Goal: Task Accomplishment & Management: Complete application form

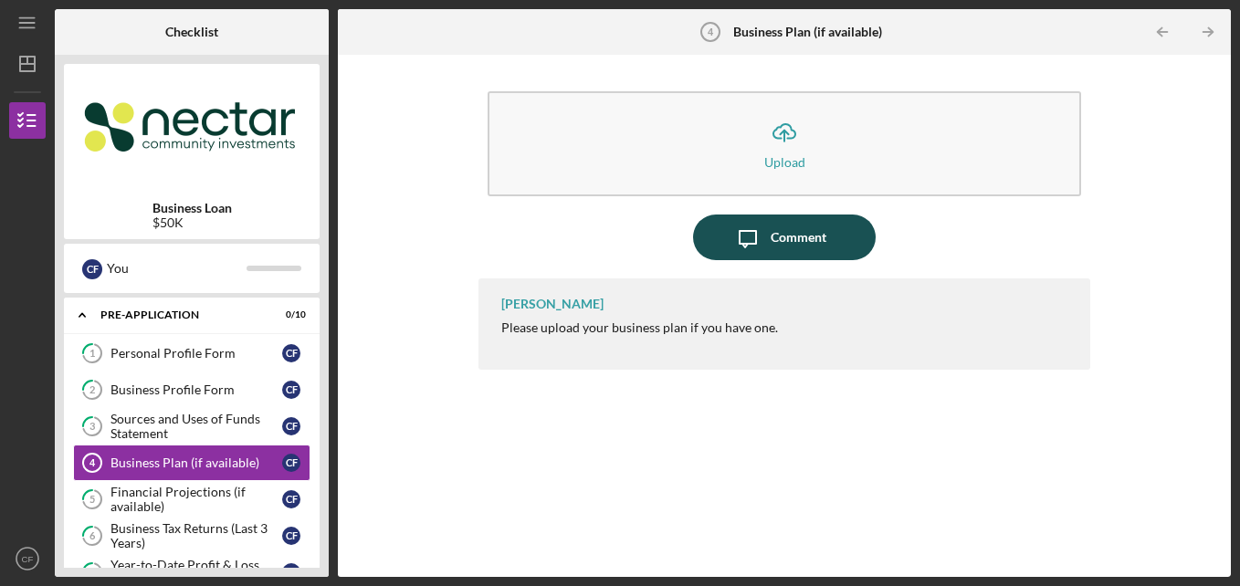
scroll to position [128, 0]
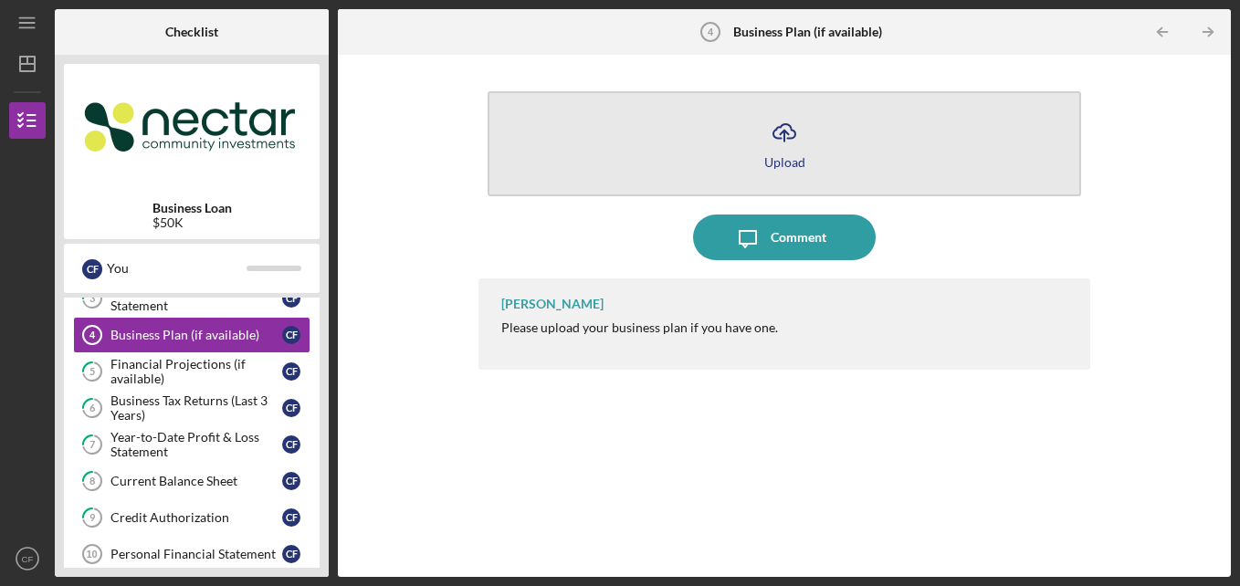
click at [774, 163] on div "Upload" at bounding box center [784, 162] width 41 height 14
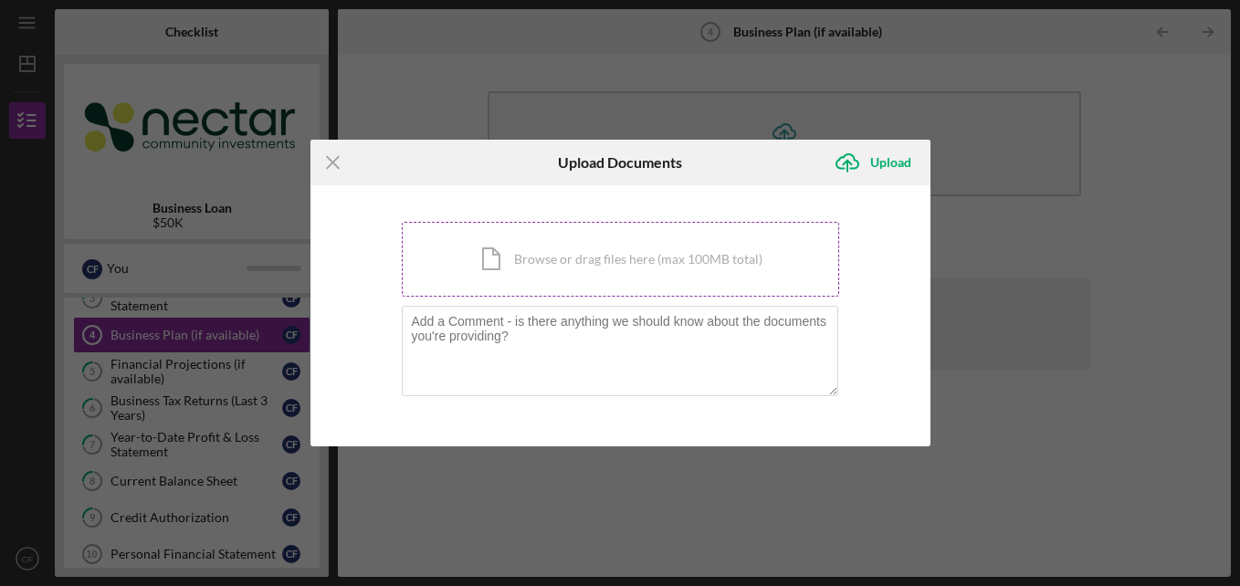
click at [529, 268] on div "Icon/Document Browse or drag files here (max 100MB total) Tap to choose files o…" at bounding box center [620, 259] width 437 height 75
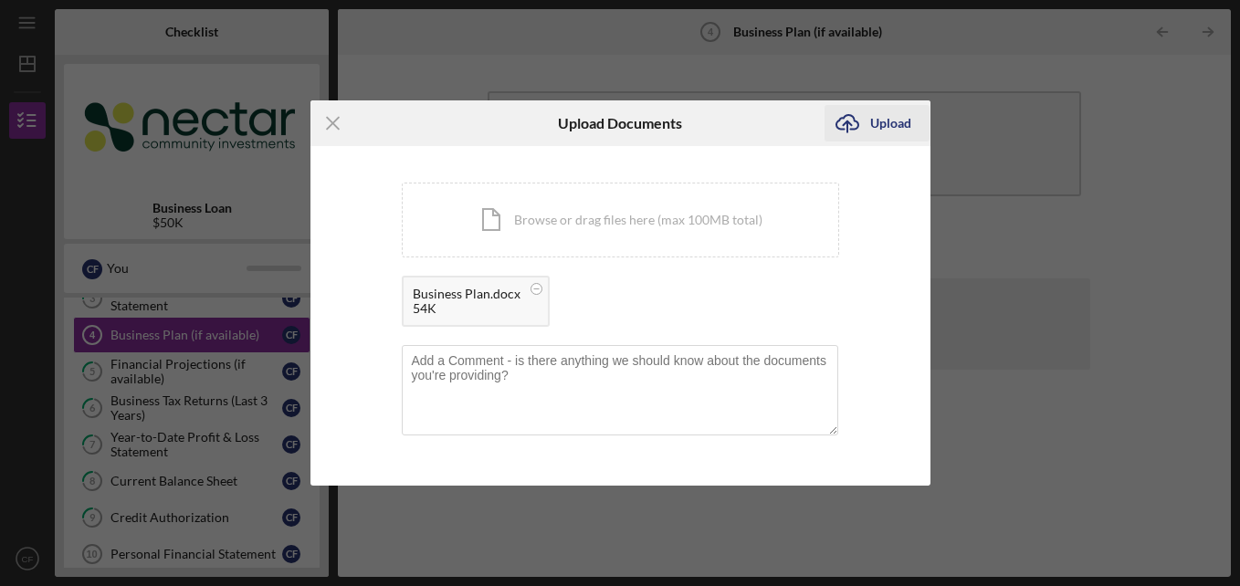
click at [886, 137] on div "Upload" at bounding box center [890, 123] width 41 height 37
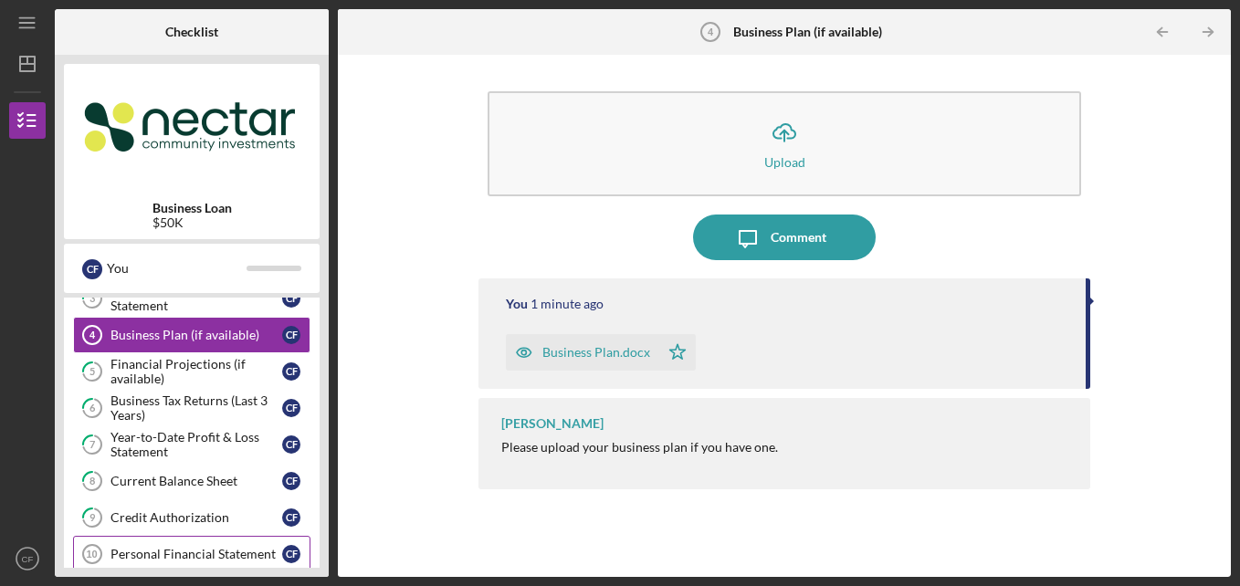
click at [219, 548] on div "Personal Financial Statement" at bounding box center [196, 554] width 172 height 15
